Goal: Task Accomplishment & Management: Manage account settings

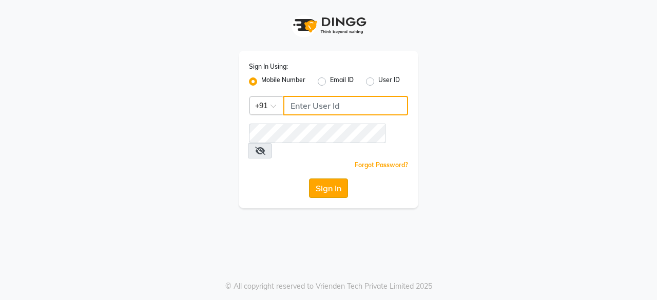
type input "9175773304"
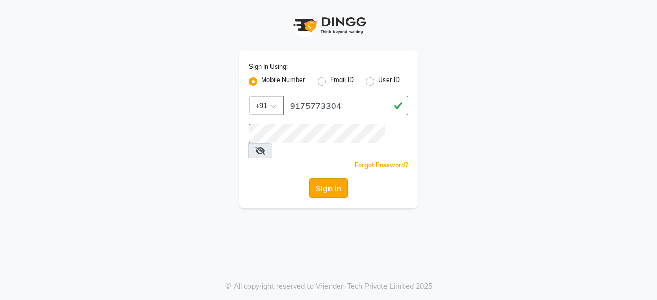
click at [330, 179] on button "Sign In" at bounding box center [328, 188] width 39 height 19
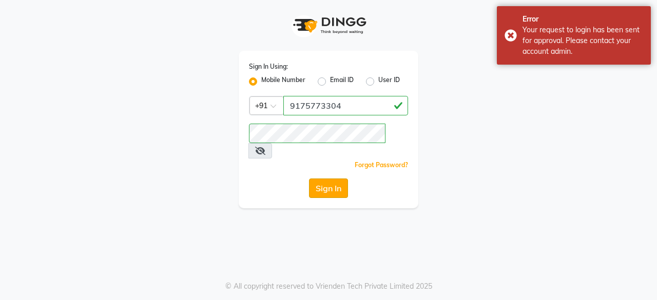
click at [330, 179] on button "Sign In" at bounding box center [328, 188] width 39 height 19
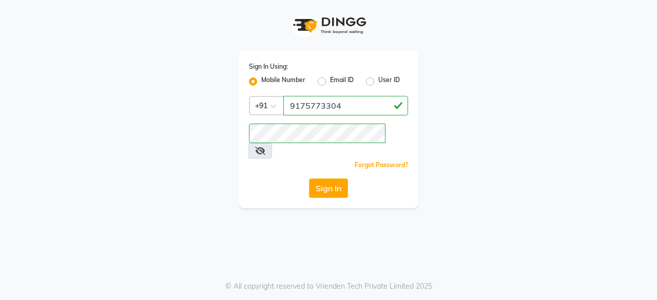
click at [265, 147] on icon at bounding box center [260, 151] width 10 height 8
click at [566, 78] on div "Sign In Using: Mobile Number Email ID User ID Country Code × [PHONE_NUMBER] Rem…" at bounding box center [328, 104] width 585 height 208
click at [331, 179] on button "Sign In" at bounding box center [328, 188] width 39 height 19
click at [330, 82] on label "Email ID" at bounding box center [342, 81] width 24 height 12
click at [330, 82] on input "Email ID" at bounding box center [333, 78] width 7 height 7
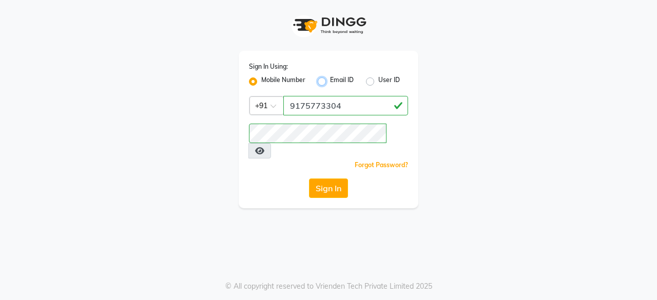
radio input "true"
radio input "false"
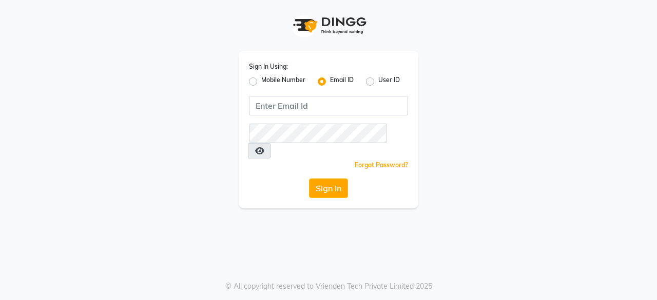
click at [379, 82] on label "User ID" at bounding box center [389, 81] width 22 height 12
click at [379, 82] on input "User ID" at bounding box center [381, 78] width 7 height 7
radio input "true"
radio input "false"
click at [261, 81] on label "Mobile Number" at bounding box center [283, 81] width 44 height 12
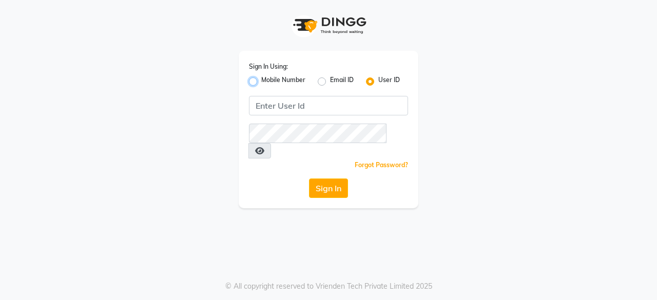
click at [261, 81] on input "Mobile Number" at bounding box center [264, 78] width 7 height 7
radio input "true"
radio input "false"
click at [269, 108] on div at bounding box center [266, 105] width 33 height 11
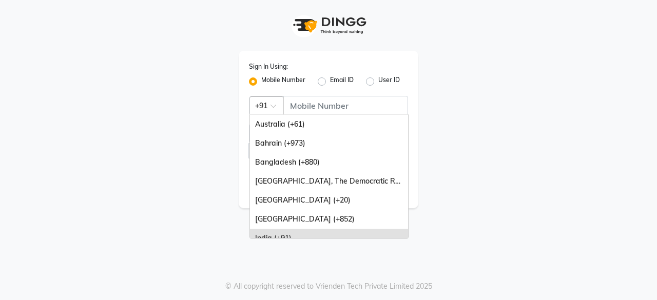
click at [269, 108] on div at bounding box center [266, 105] width 33 height 11
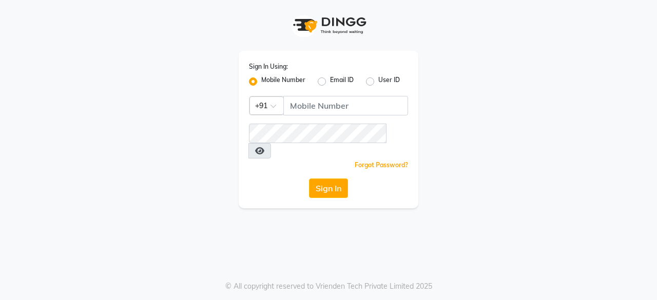
click at [172, 99] on div "Sign In Using: Mobile Number Email ID User ID Country Code × +91 Remember me Fo…" at bounding box center [328, 104] width 585 height 208
